Goal: Task Accomplishment & Management: Use online tool/utility

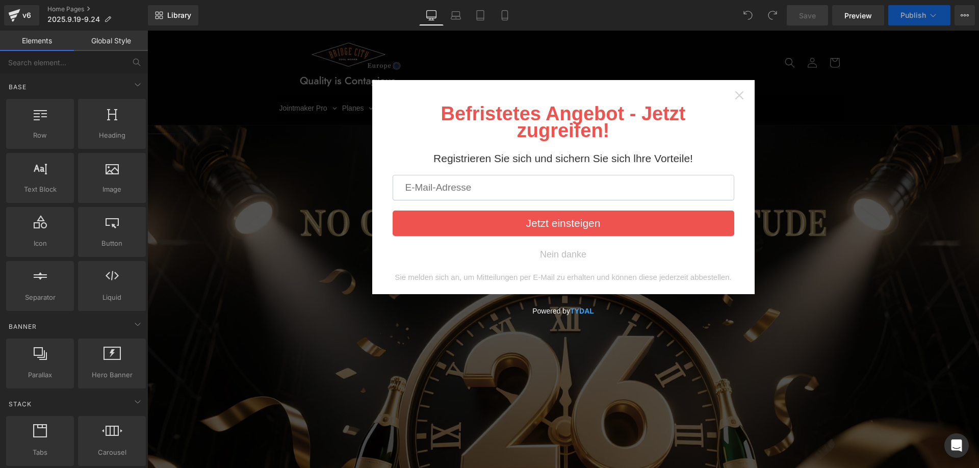
click at [735, 94] on icon "Close widget" at bounding box center [739, 95] width 8 height 8
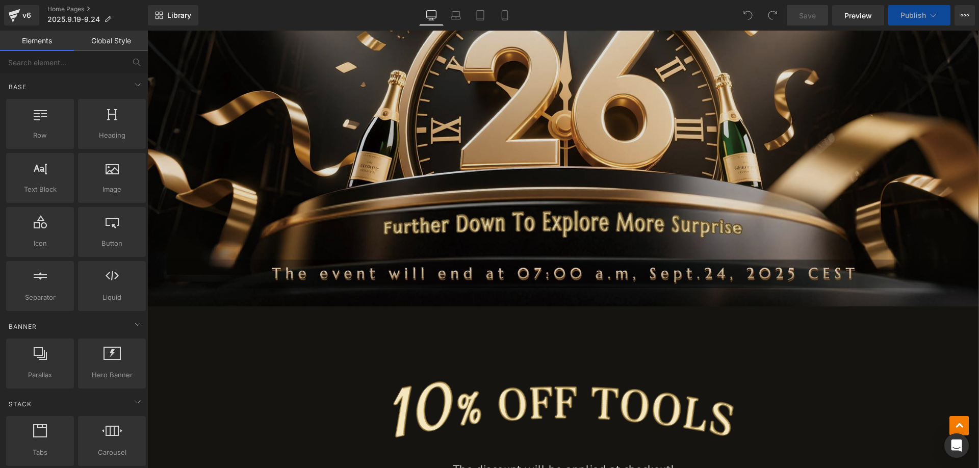
scroll to position [561, 0]
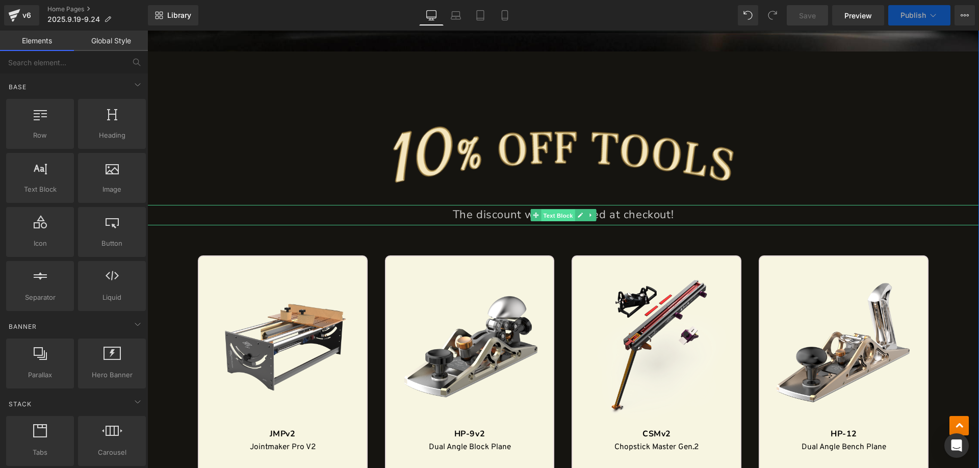
click at [549, 213] on span "Text Block" at bounding box center [558, 216] width 34 height 12
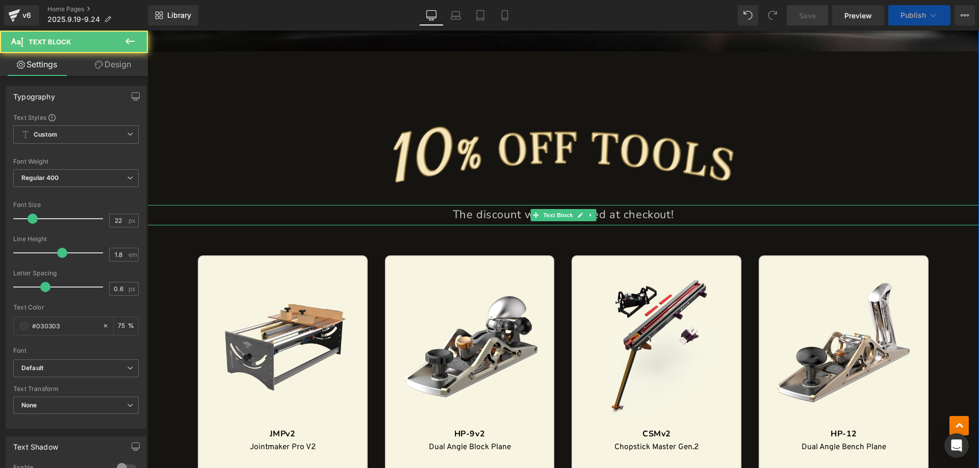
click at [466, 213] on span "The discount will be applied at checkout!" at bounding box center [563, 214] width 221 height 15
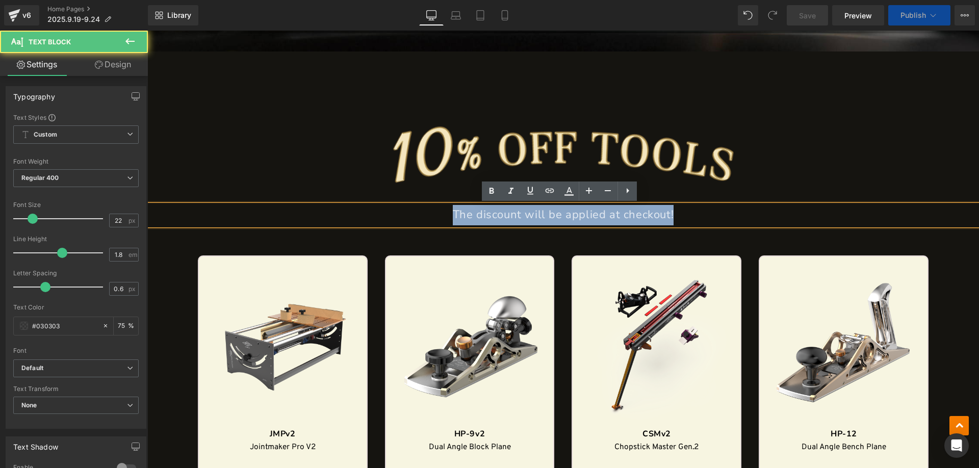
drag, startPoint x: 443, startPoint y: 214, endPoint x: 708, endPoint y: 212, distance: 265.1
click at [708, 212] on p "The discount will be applied at checkout!" at bounding box center [563, 215] width 832 height 20
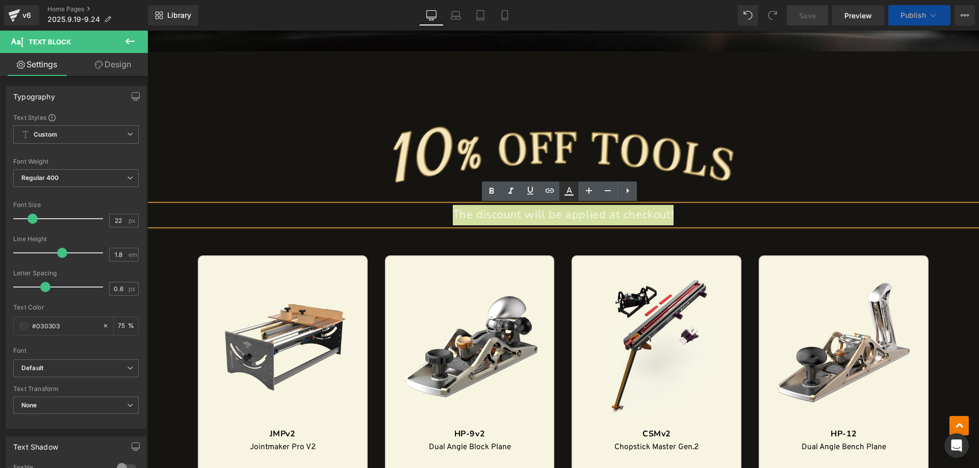
click at [574, 191] on icon at bounding box center [569, 191] width 12 height 12
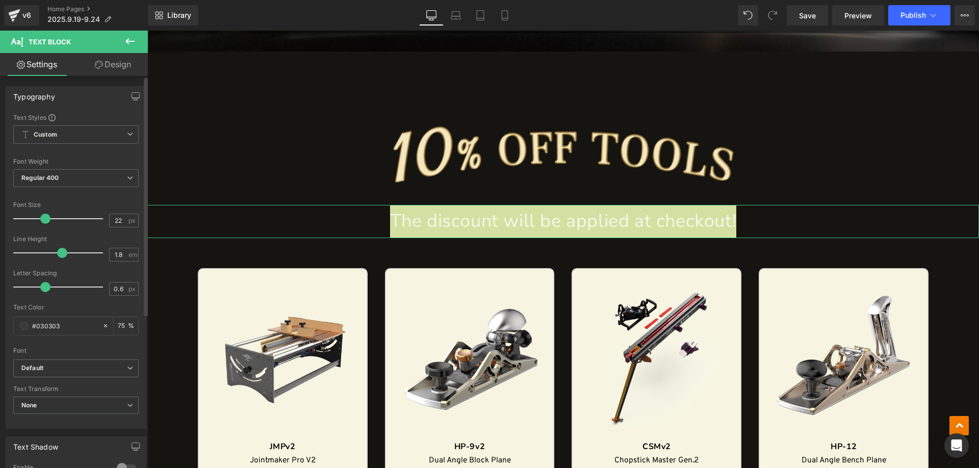
drag, startPoint x: 33, startPoint y: 218, endPoint x: 45, endPoint y: 218, distance: 11.7
click at [45, 218] on span at bounding box center [45, 219] width 10 height 10
click at [20, 321] on div "#030303" at bounding box center [58, 326] width 88 height 18
click at [22, 325] on span at bounding box center [24, 326] width 8 height 8
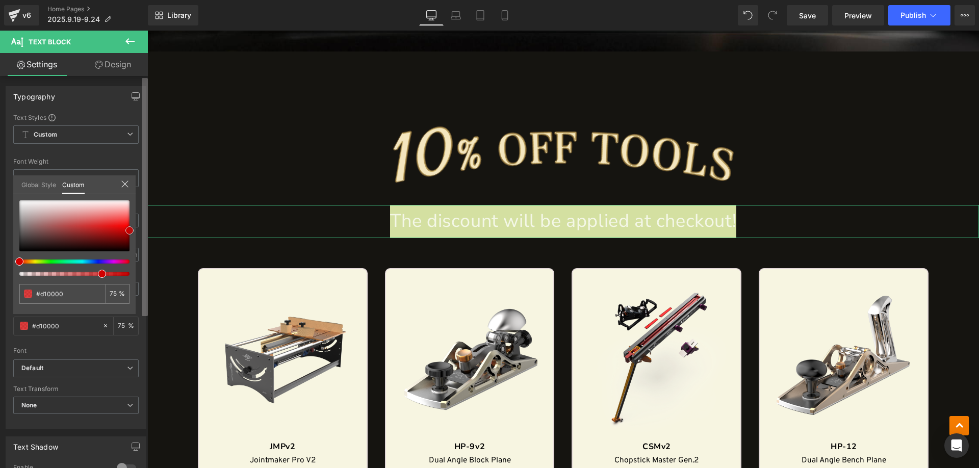
drag, startPoint x: 18, startPoint y: 249, endPoint x: 146, endPoint y: 228, distance: 129.8
click at [146, 228] on div "Typography Text Styles Custom Custom Setup Global Style Custom Setup Global Sty…" at bounding box center [74, 274] width 148 height 397
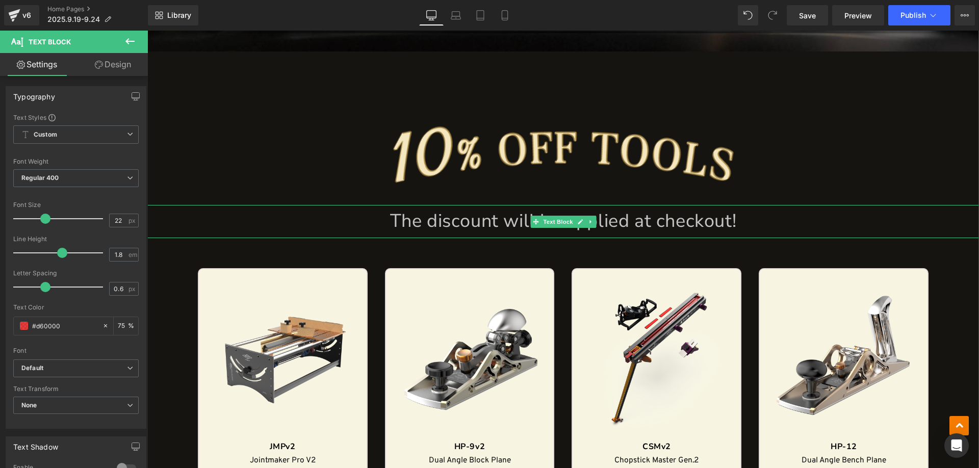
click at [440, 225] on span "The discount will be applied at checkout!" at bounding box center [563, 221] width 347 height 25
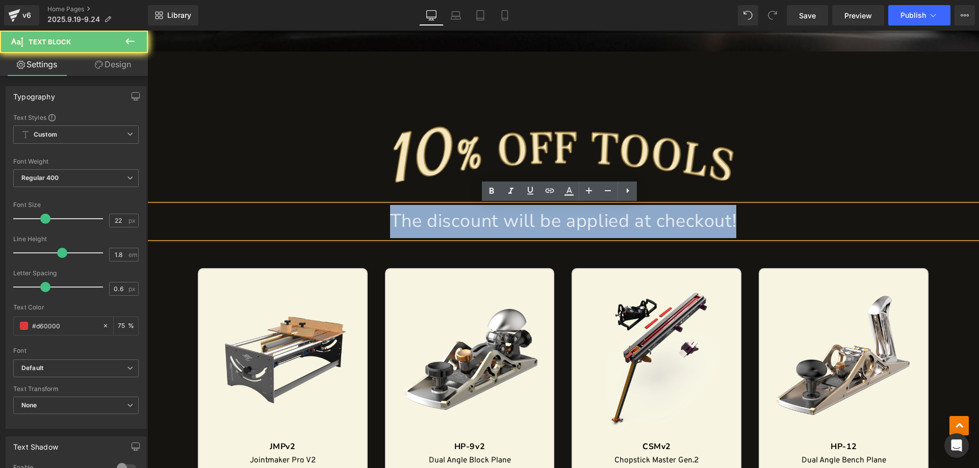
drag, startPoint x: 424, startPoint y: 217, endPoint x: 829, endPoint y: 220, distance: 405.3
click at [829, 220] on p "The discount will be applied at checkout!" at bounding box center [563, 221] width 832 height 33
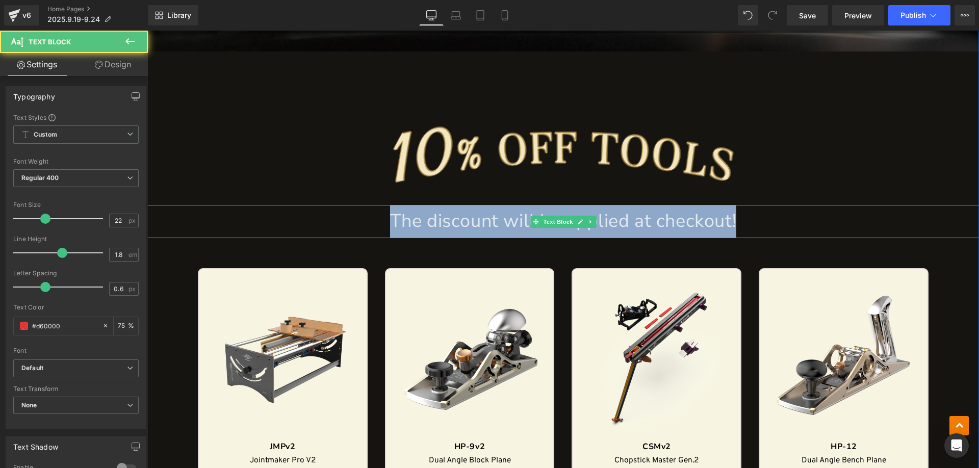
click at [463, 225] on span "The discount will be applied at checkout!" at bounding box center [563, 221] width 347 height 25
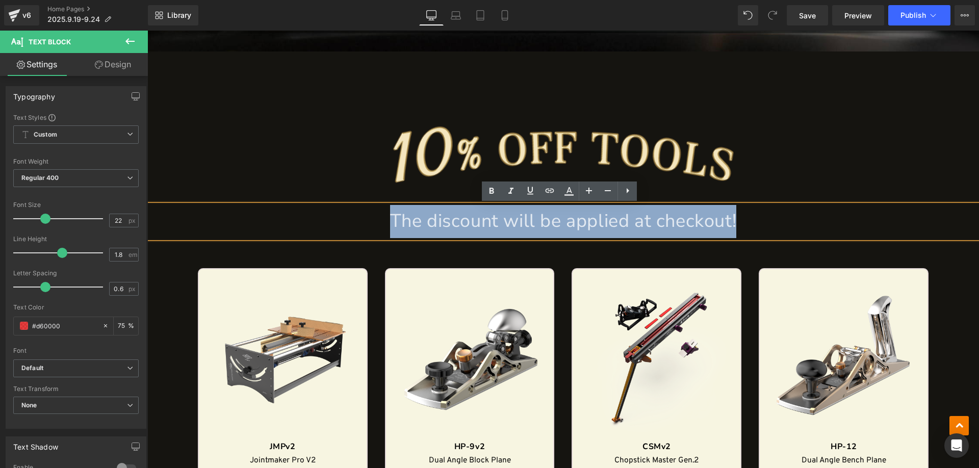
drag, startPoint x: 390, startPoint y: 221, endPoint x: 831, endPoint y: 215, distance: 441.1
click at [831, 215] on p "The discount will be applied at checkout!" at bounding box center [563, 221] width 832 height 33
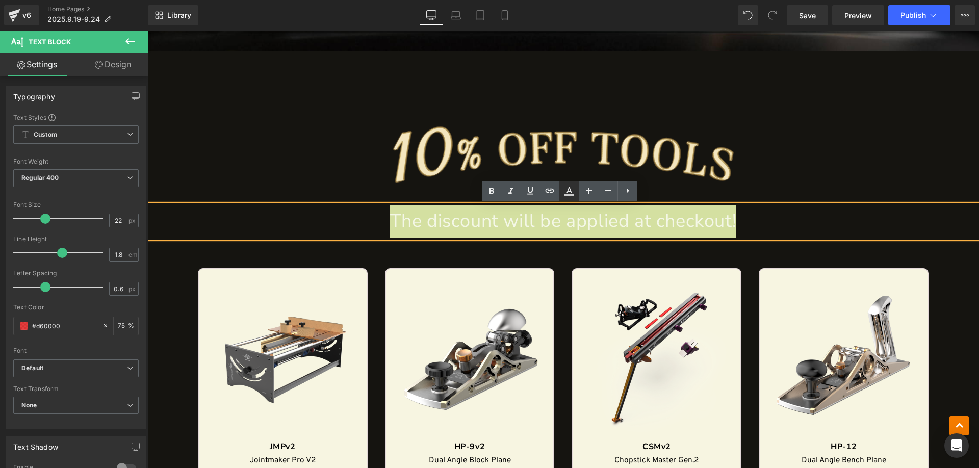
click at [568, 193] on icon at bounding box center [569, 191] width 12 height 12
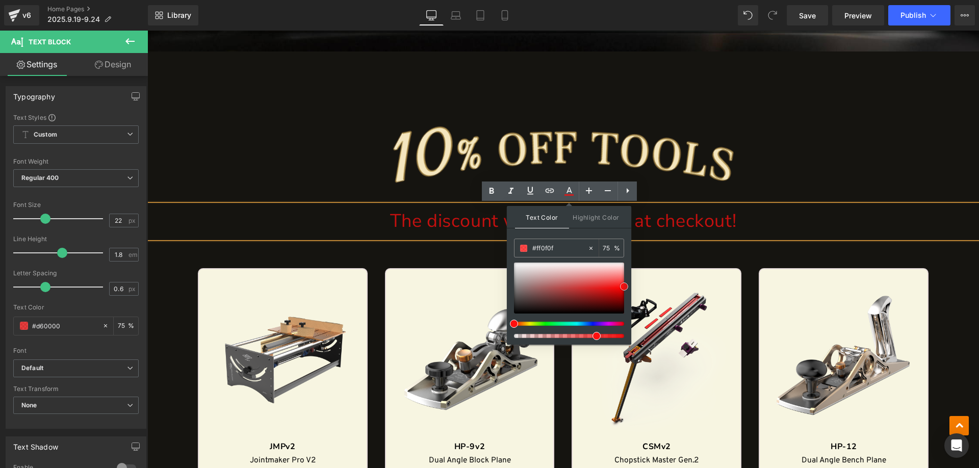
drag, startPoint x: 515, startPoint y: 264, endPoint x: 629, endPoint y: 288, distance: 116.2
click at [629, 288] on div "Text Color Highlight Color #333333 #ffffff 75 % none 0 %" at bounding box center [569, 275] width 124 height 139
click at [269, 110] on img at bounding box center [563, 127] width 707 height 153
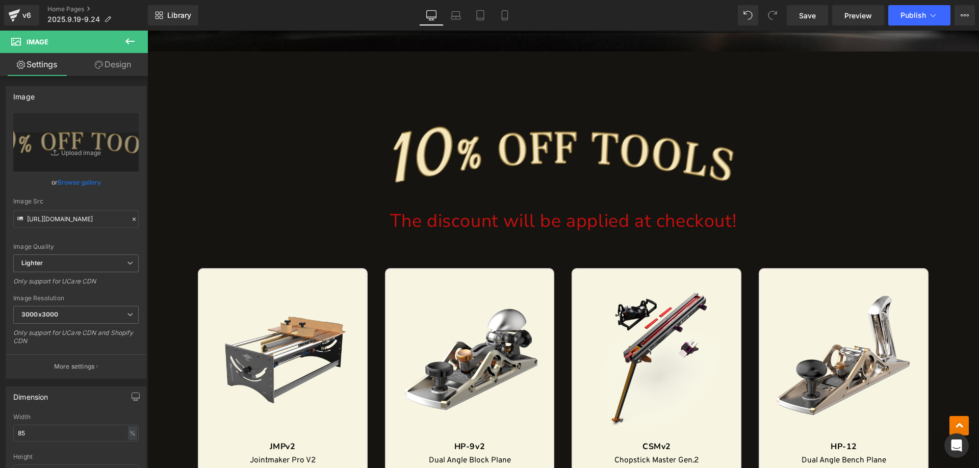
click at [131, 38] on icon at bounding box center [130, 41] width 12 height 12
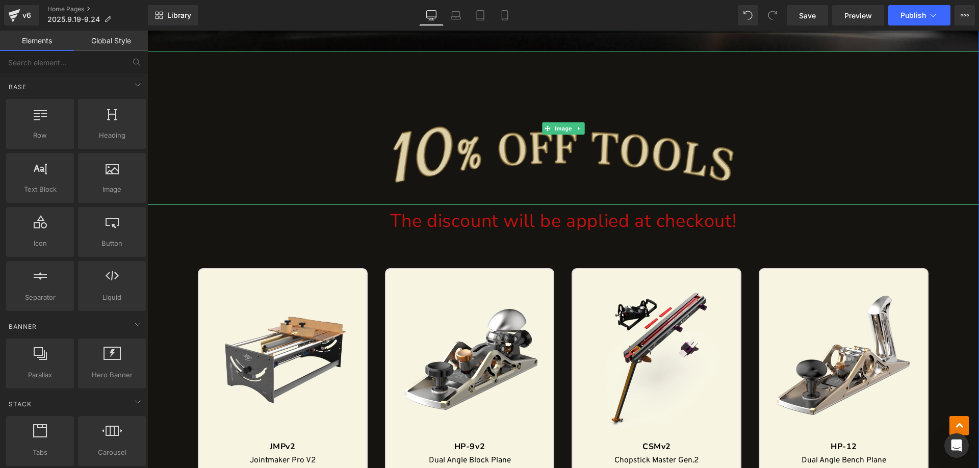
click at [225, 156] on img at bounding box center [563, 127] width 707 height 153
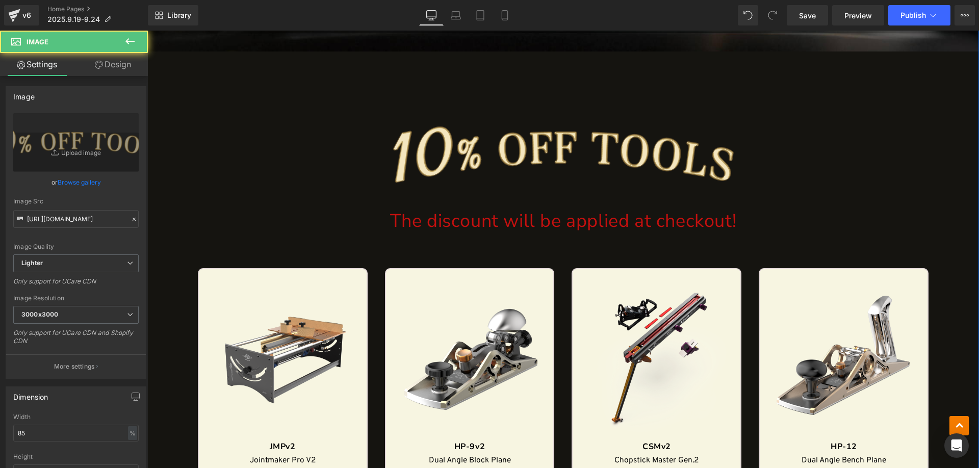
click at [226, 231] on p "The discount will be applied at checkout!" at bounding box center [563, 221] width 832 height 33
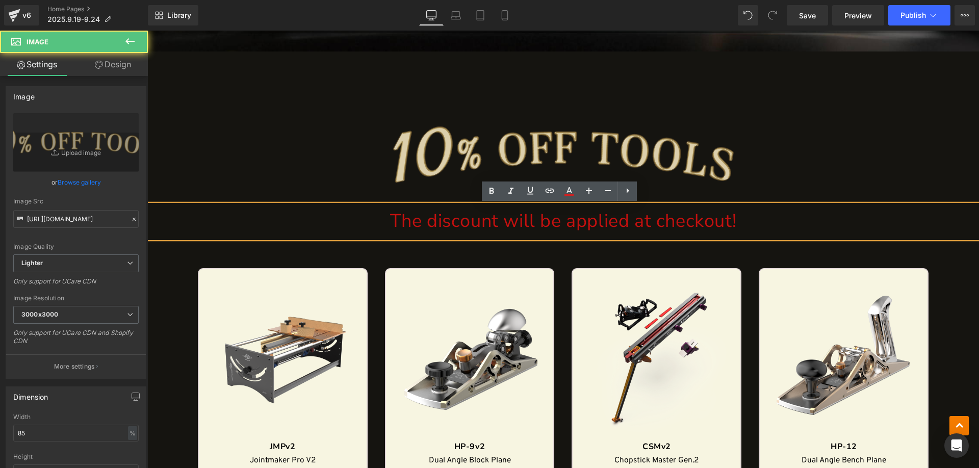
click at [224, 86] on img at bounding box center [563, 127] width 707 height 153
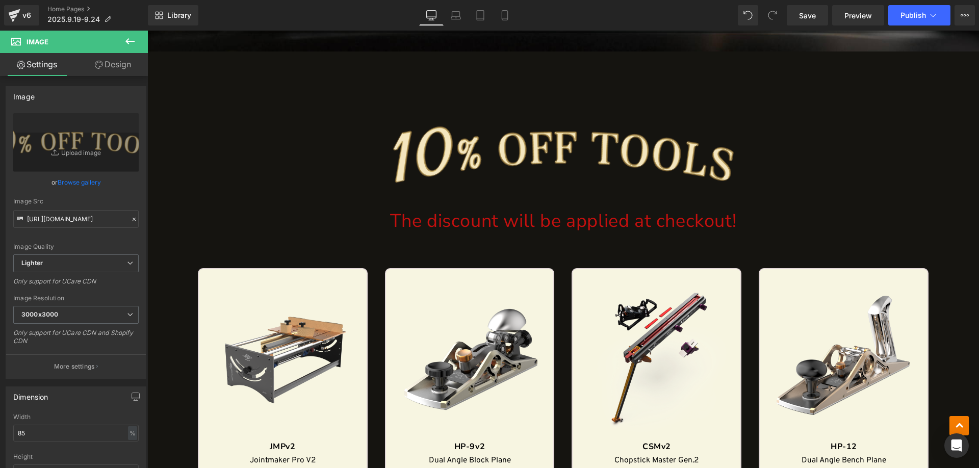
click at [131, 41] on icon at bounding box center [129, 41] width 9 height 6
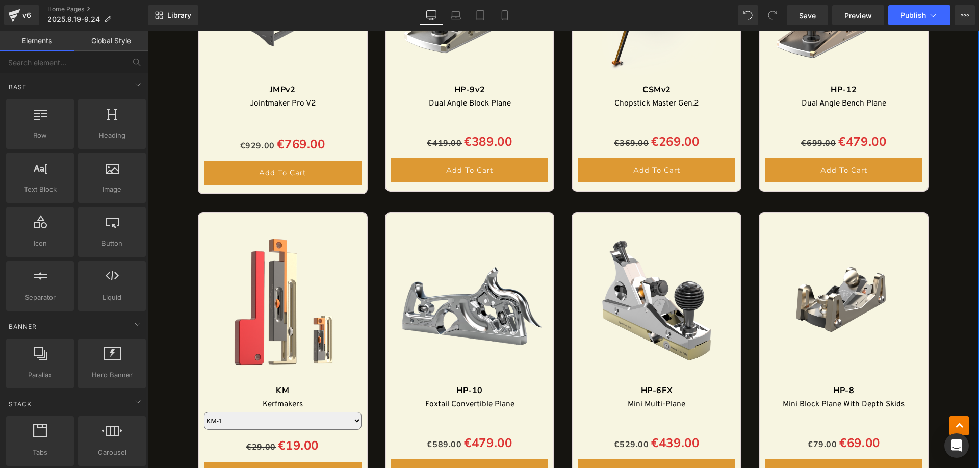
scroll to position [612, 0]
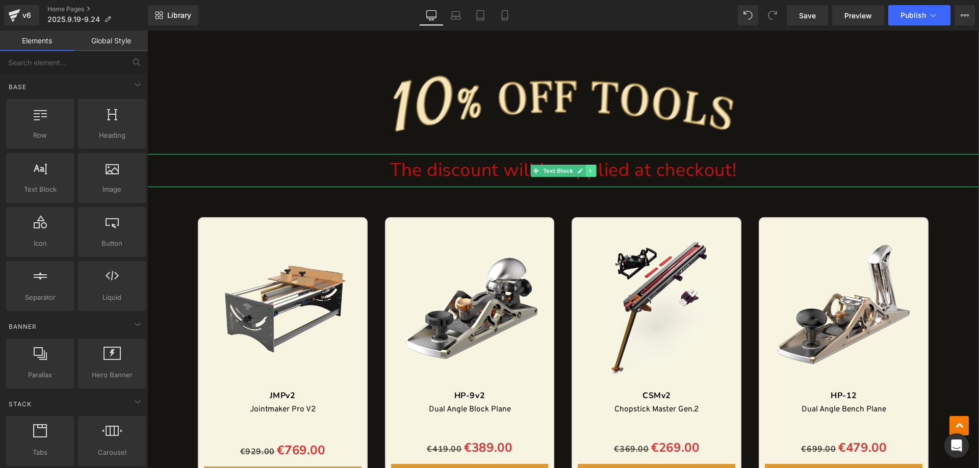
click at [589, 171] on icon at bounding box center [590, 171] width 2 height 4
click at [582, 170] on icon at bounding box center [585, 171] width 6 height 6
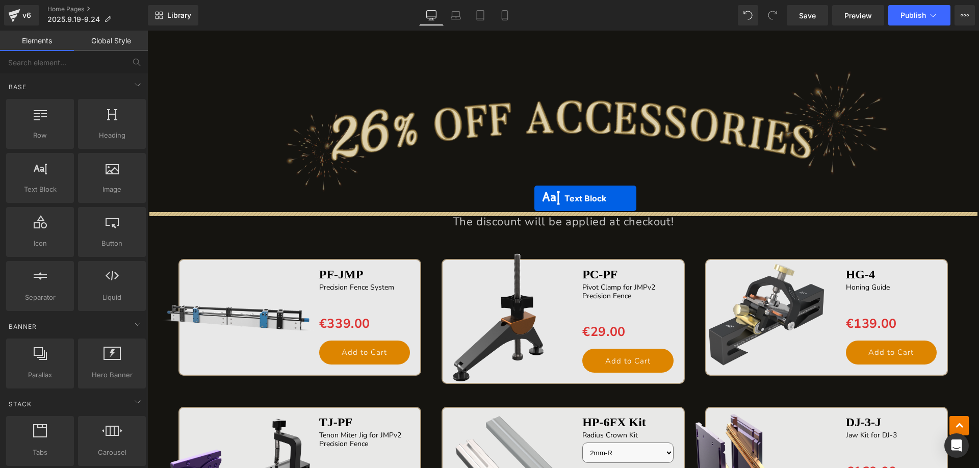
scroll to position [1708, 0]
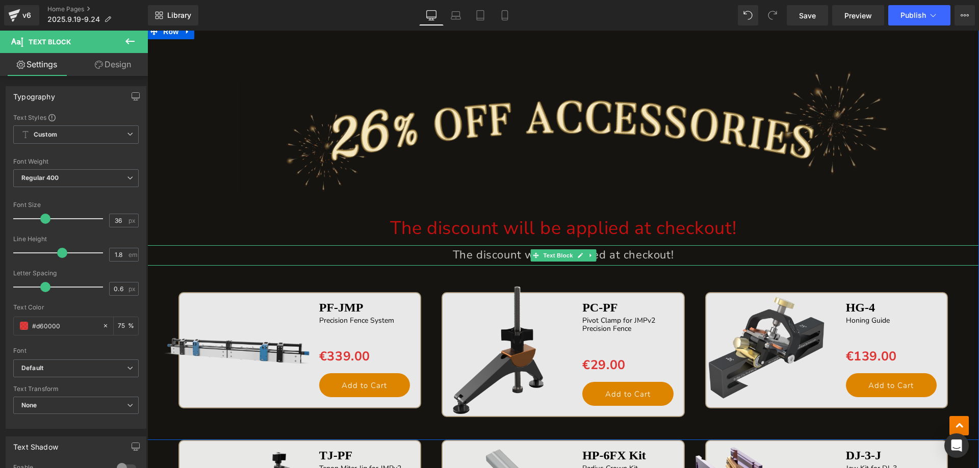
click at [588, 255] on icon at bounding box center [591, 255] width 6 height 6
click at [593, 256] on icon at bounding box center [596, 255] width 6 height 6
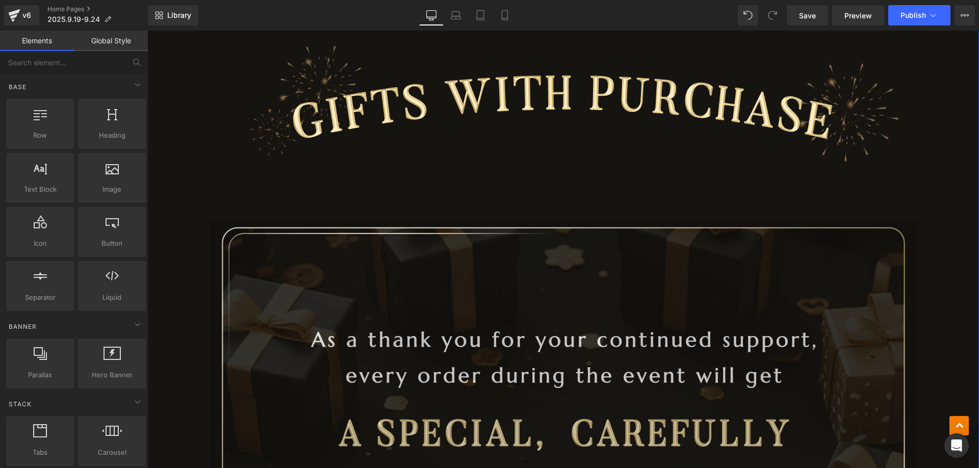
scroll to position [1963, 0]
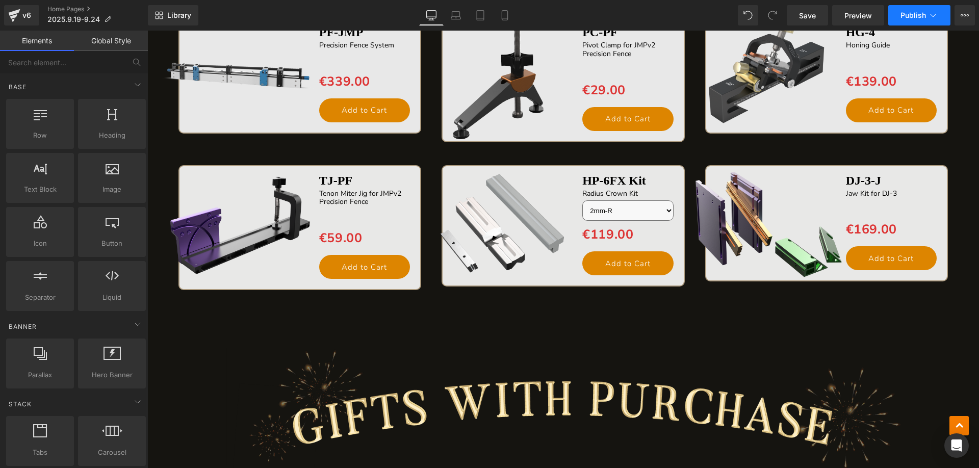
click at [909, 16] on span "Publish" at bounding box center [912, 15] width 25 height 8
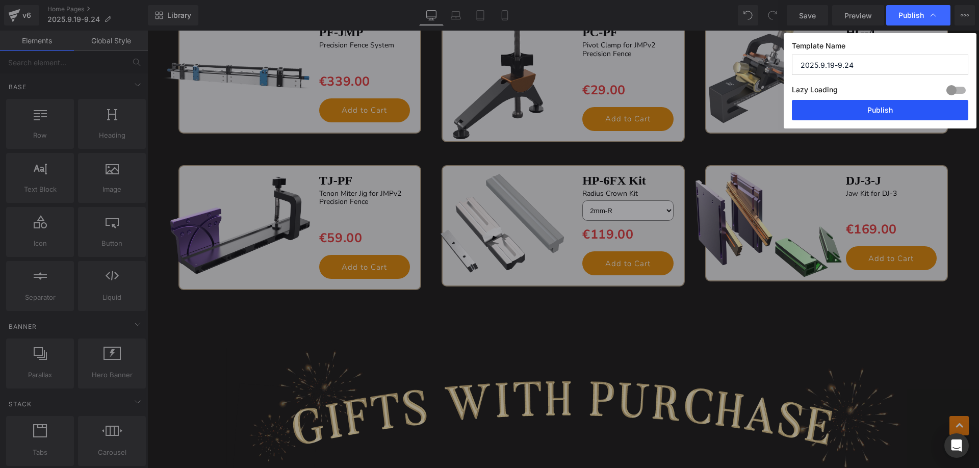
click at [852, 104] on button "Publish" at bounding box center [880, 110] width 176 height 20
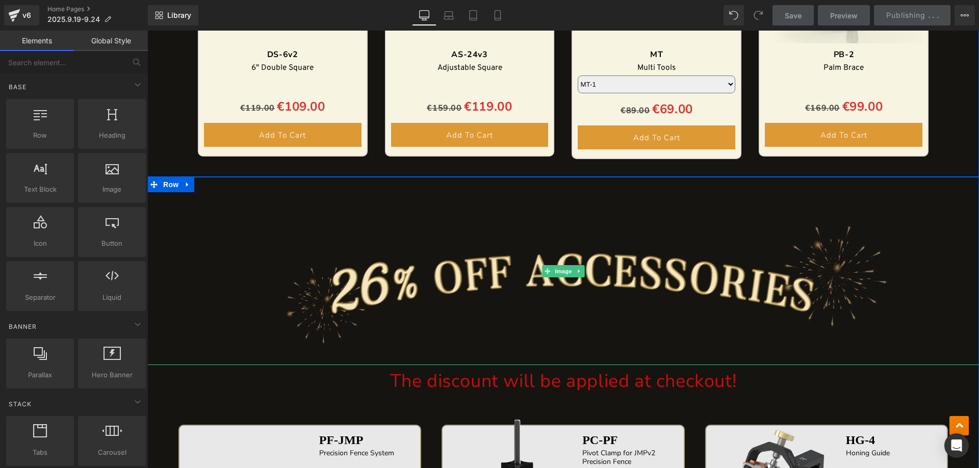
scroll to position [1453, 0]
